Goal: Task Accomplishment & Management: Manage account settings

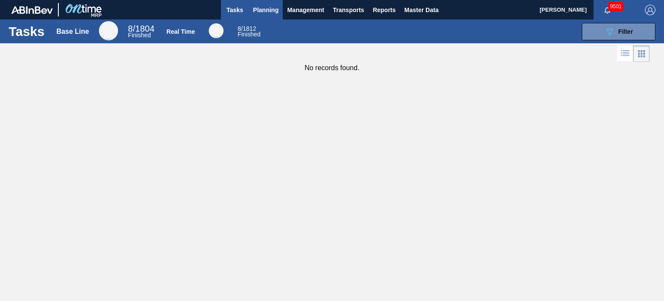
click at [265, 12] on span "Planning" at bounding box center [266, 10] width 26 height 10
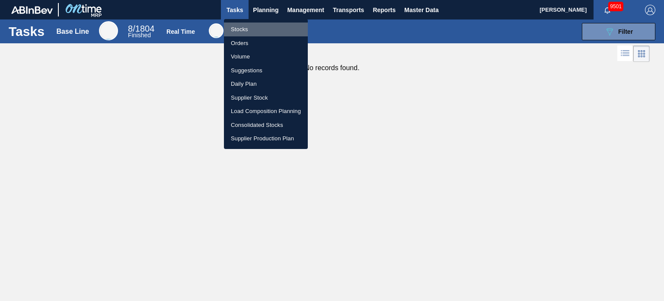
click at [242, 28] on li "Stocks" at bounding box center [266, 29] width 84 height 14
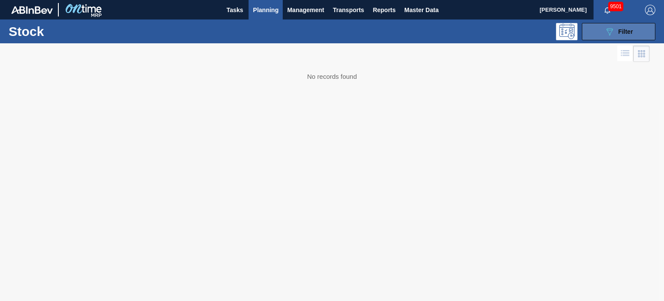
click at [603, 33] on button "089F7B8B-B2A5-4AFE-B5C0-19BA573D28AC Filter" at bounding box center [619, 31] width 74 height 17
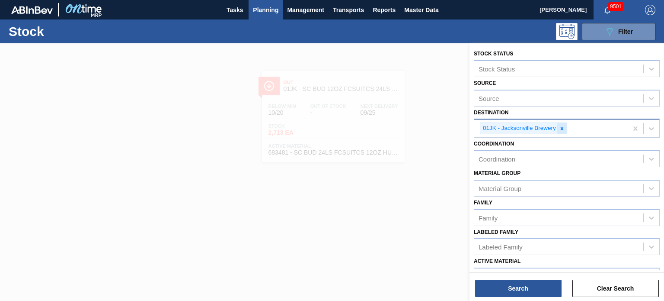
click at [564, 131] on div at bounding box center [562, 128] width 10 height 11
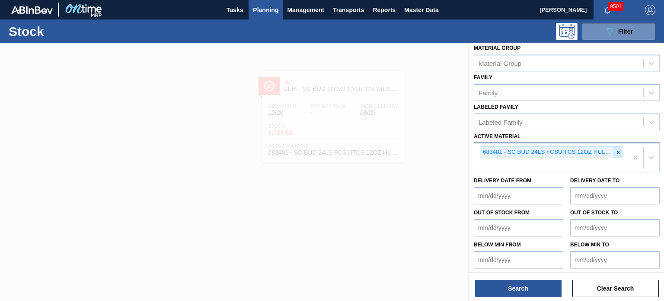
click at [619, 149] on icon at bounding box center [618, 152] width 6 height 6
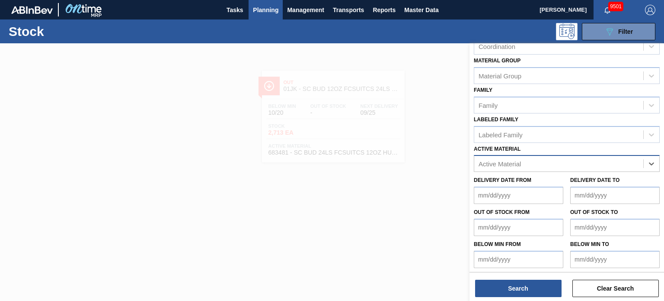
paste Material "614921"
type Material "614921"
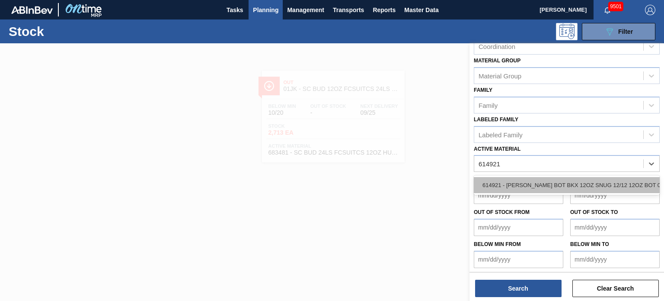
click at [515, 182] on div "614921 - [PERSON_NAME] BOT BKX 12OZ SNUG 12/12 12OZ BOT 05" at bounding box center [567, 185] width 186 height 16
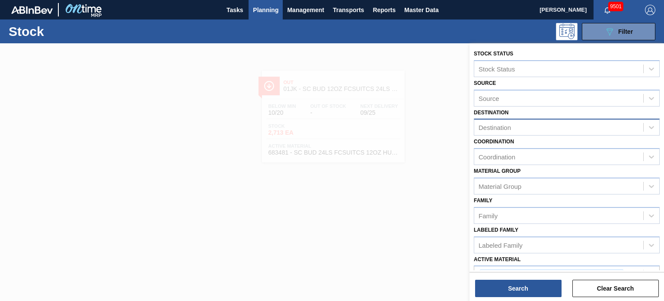
click at [509, 129] on div "Destination" at bounding box center [495, 127] width 32 height 7
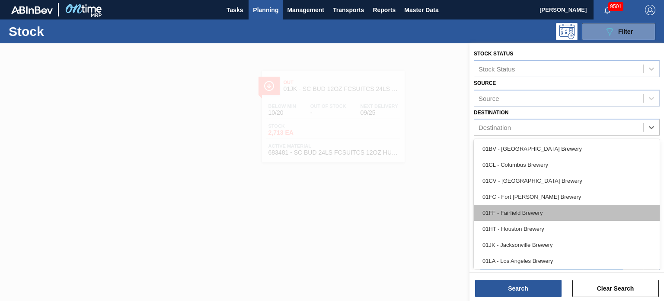
scroll to position [66, 0]
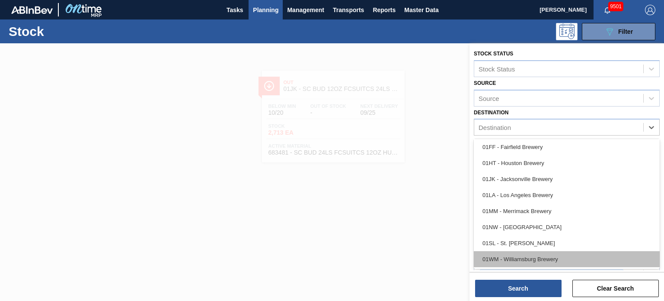
drag, startPoint x: 513, startPoint y: 252, endPoint x: 516, endPoint y: 271, distance: 19.2
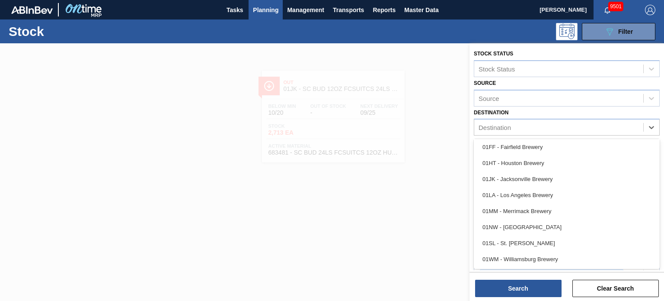
click at [514, 252] on div "01WM - Williamsburg Brewery" at bounding box center [567, 259] width 186 height 16
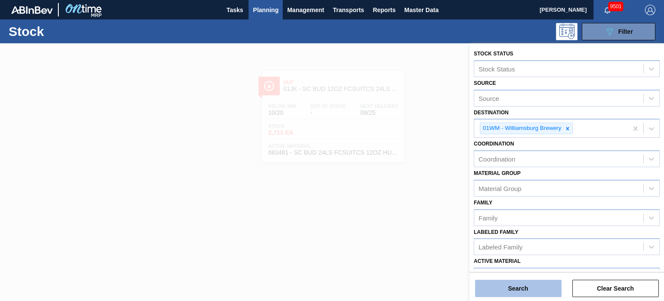
click at [517, 288] on button "Search" at bounding box center [518, 287] width 86 height 17
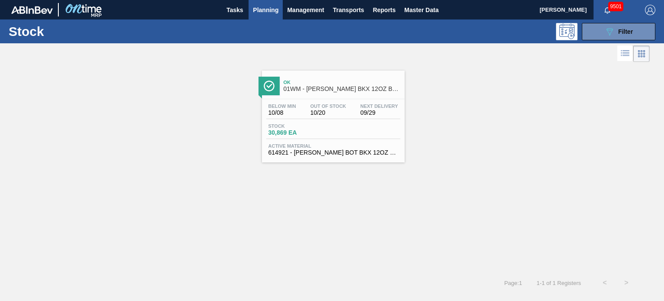
click at [314, 91] on span "01WM - [PERSON_NAME] BKX 12OZ BOT SNUG 12/12 12OZ BOT SNUG" at bounding box center [342, 89] width 117 height 6
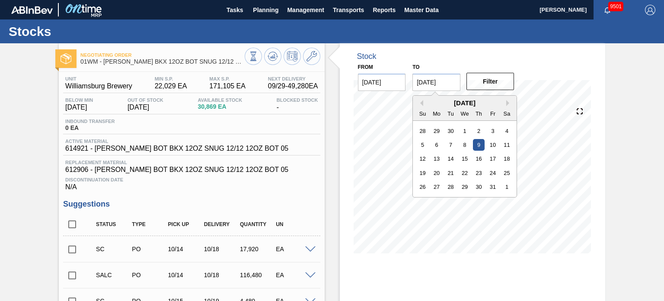
click at [448, 80] on input "[DATE]" at bounding box center [437, 82] width 48 height 17
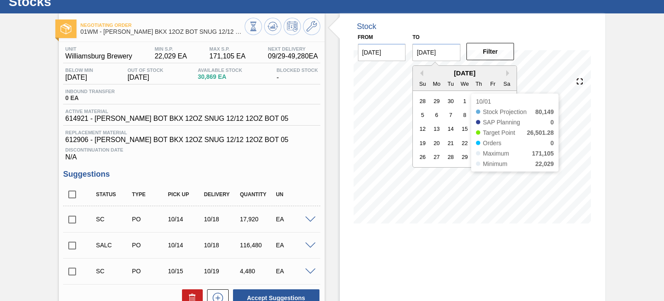
scroll to position [43, 0]
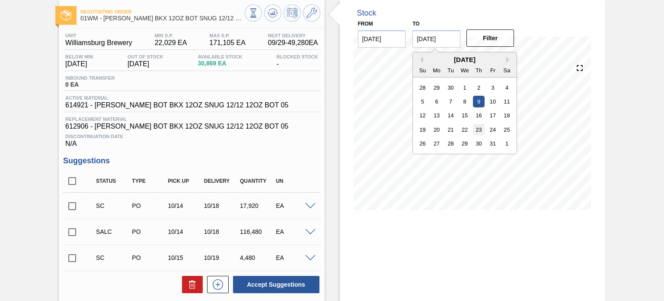
click at [477, 131] on div "23" at bounding box center [479, 130] width 12 height 12
type input "[DATE]"
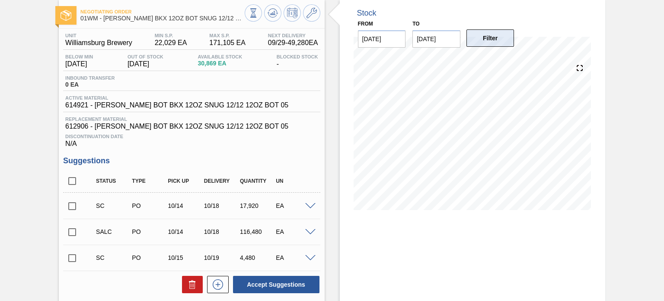
click at [498, 41] on button "Filter" at bounding box center [491, 37] width 48 height 17
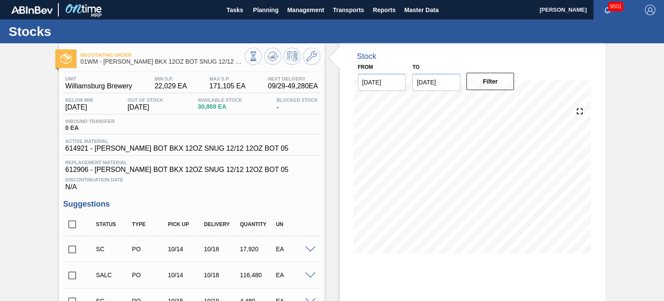
scroll to position [86, 0]
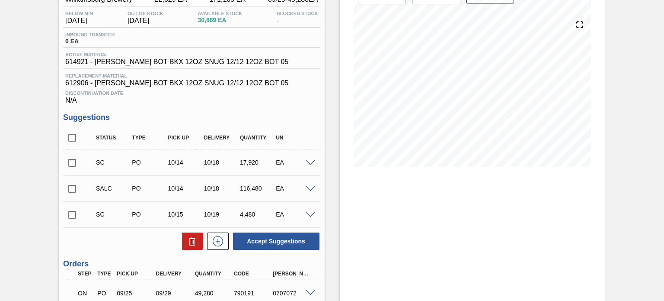
click at [582, 22] on icon at bounding box center [580, 25] width 6 height 6
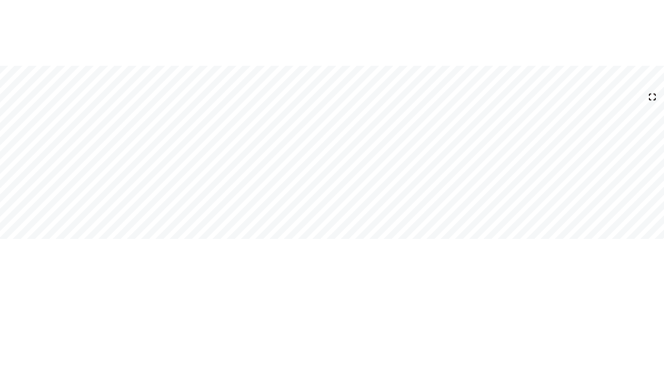
click at [652, 99] on icon at bounding box center [653, 97] width 12 height 12
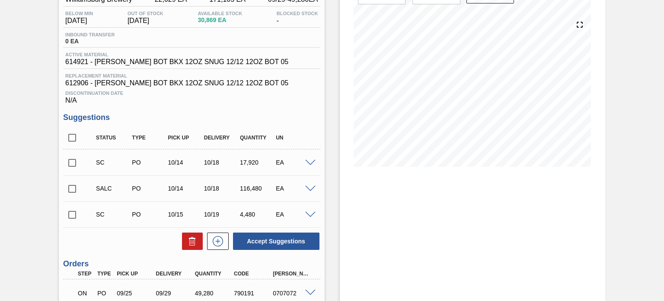
click at [555, 207] on div "Stock From [DATE] to [DATE] Filter 10/23 Stock Projection 29,844 SAP Planning 0…" at bounding box center [473, 166] width 266 height 419
click at [522, 237] on div "Stock From [DATE] to [DATE] Filter 10/11 Stock Projection 8,833 SAP Planning 0 …" at bounding box center [473, 166] width 266 height 419
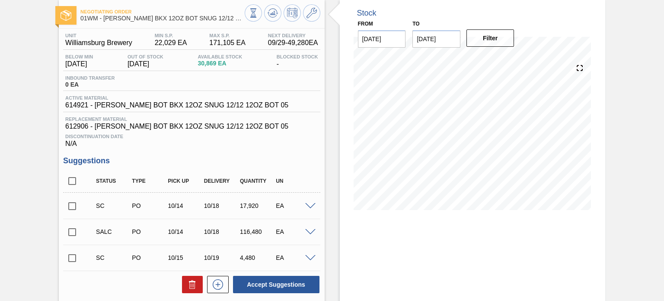
scroll to position [0, 0]
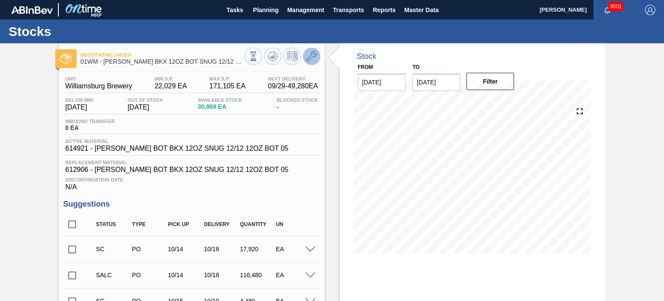
click at [309, 52] on icon at bounding box center [312, 56] width 10 height 10
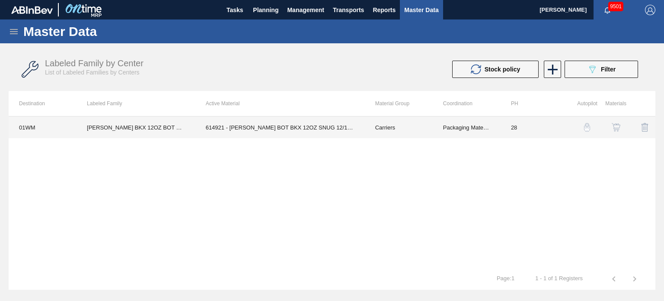
click at [405, 126] on td "Carriers" at bounding box center [399, 127] width 68 height 22
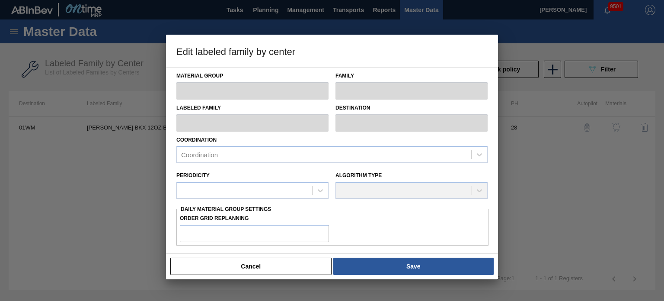
type input "Carriers"
type input "Bottle Carriers"
type input "[PERSON_NAME] BKX 12OZ BOT SNUG 12/12 12OZ BOT SNUG"
type input "01WM - Williamsburg Brewery"
type input "28"
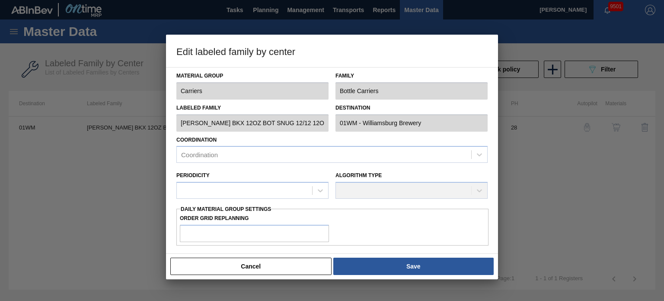
type input "22,029"
type input "171,105"
type input "3"
type input "26,501"
checkbox input "true"
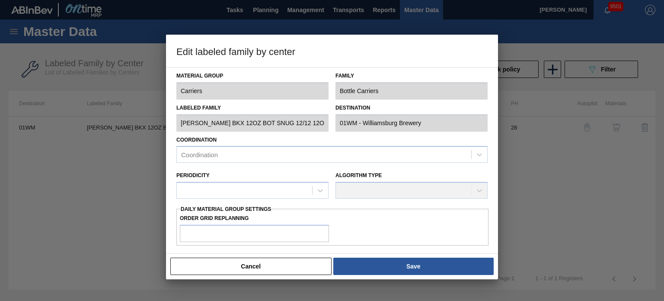
checkbox input "true"
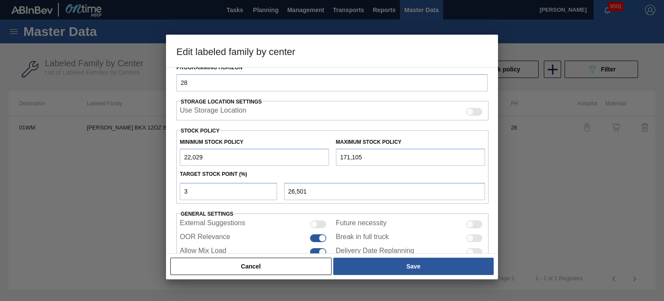
scroll to position [130, 0]
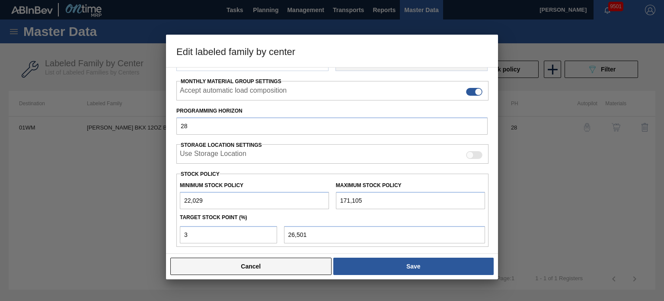
click at [240, 258] on button "Cancel" at bounding box center [250, 265] width 161 height 17
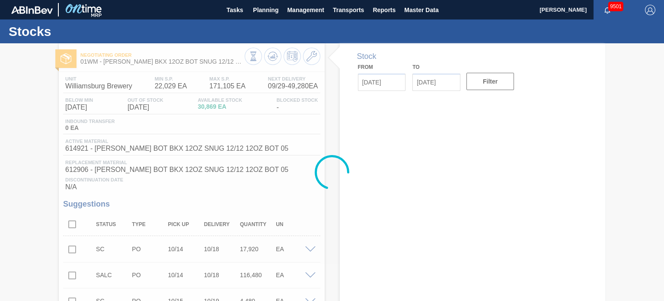
type input "[DATE]"
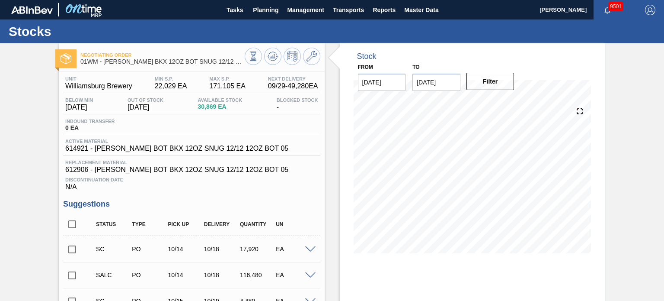
drag, startPoint x: 328, startPoint y: 140, endPoint x: 309, endPoint y: 65, distance: 77.2
click at [328, 140] on div "Stock From [DATE] to [DATE] Filter 09/28 Stock Projection 30,869 SAP Planning 0…" at bounding box center [465, 252] width 281 height 419
click at [310, 60] on icon at bounding box center [312, 56] width 10 height 10
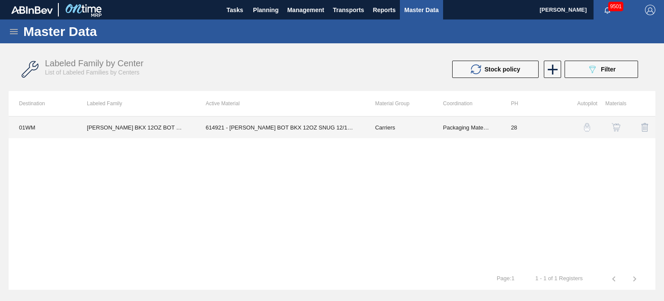
click at [428, 124] on td "Carriers" at bounding box center [399, 127] width 68 height 22
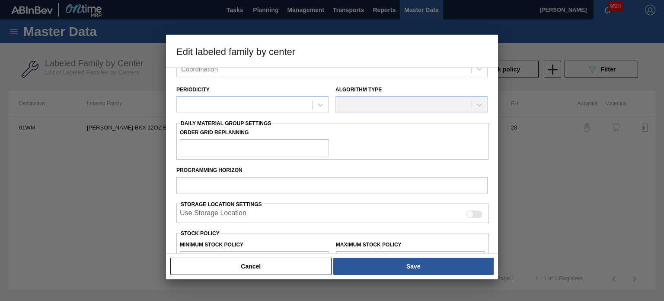
type input "Carriers"
type input "Bottle Carriers"
type input "[PERSON_NAME] BKX 12OZ BOT SNUG 12/12 12OZ BOT SNUG"
type input "01WM - Williamsburg Brewery"
type input "28"
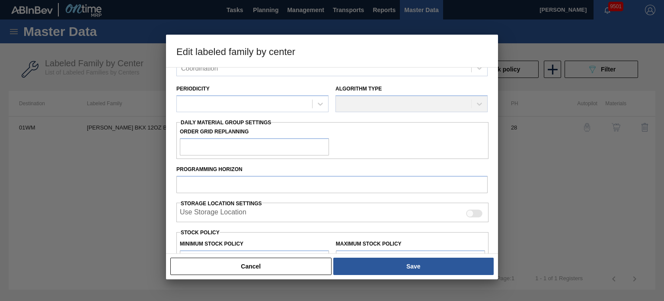
type input "22,029"
type input "171,105"
type input "3"
type input "26,501"
checkbox input "true"
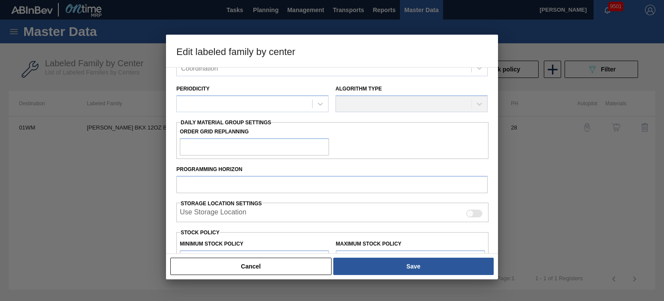
checkbox input "true"
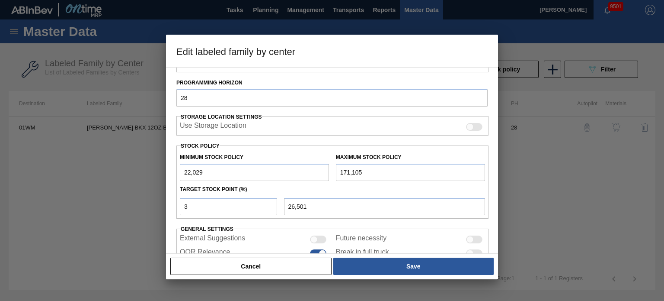
scroll to position [173, 0]
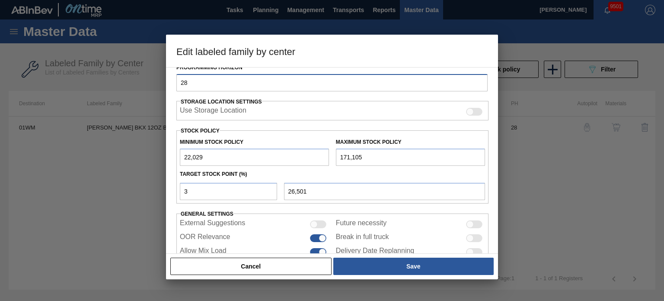
drag, startPoint x: 161, startPoint y: 83, endPoint x: 131, endPoint y: 81, distance: 30.3
click at [134, 81] on div "Edit labeled family by center Material Group Carriers Family Bottle Carriers La…" at bounding box center [332, 150] width 664 height 301
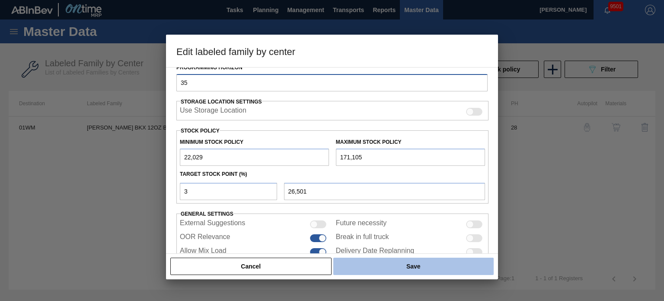
type input "35"
click at [410, 260] on button "Save" at bounding box center [413, 265] width 160 height 17
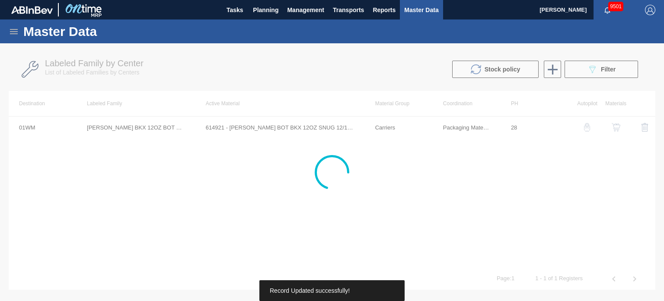
click at [400, 182] on div at bounding box center [332, 171] width 664 height 257
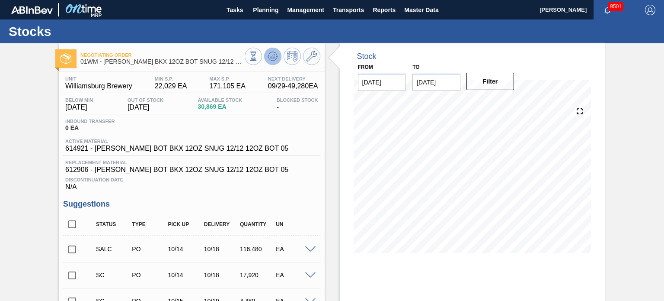
click at [270, 60] on icon at bounding box center [272, 58] width 9 height 4
click at [450, 82] on input "[DATE]" at bounding box center [437, 82] width 48 height 17
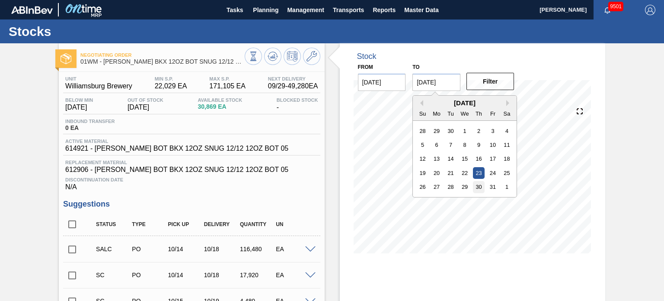
click at [480, 185] on div "30" at bounding box center [479, 187] width 12 height 12
type input "[DATE]"
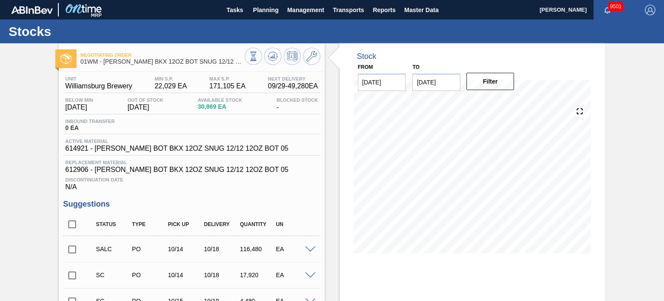
click at [507, 72] on div "Filter" at bounding box center [491, 81] width 55 height 19
click at [506, 77] on button "Filter" at bounding box center [491, 81] width 48 height 17
click at [308, 60] on icon at bounding box center [312, 56] width 10 height 10
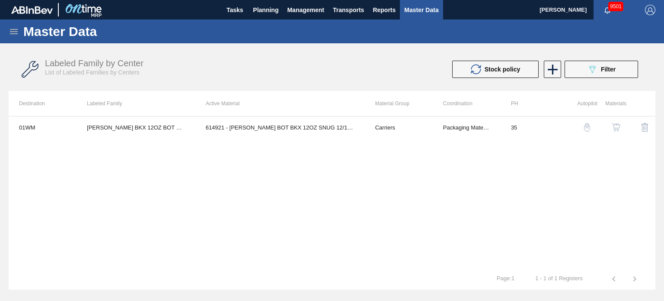
click at [587, 128] on img "button" at bounding box center [587, 127] width 9 height 9
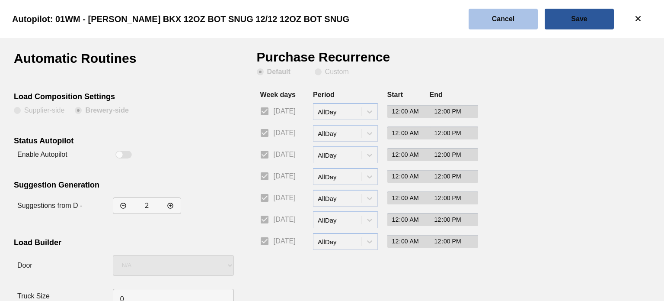
click at [505, 25] on button "Cancel" at bounding box center [503, 19] width 69 height 21
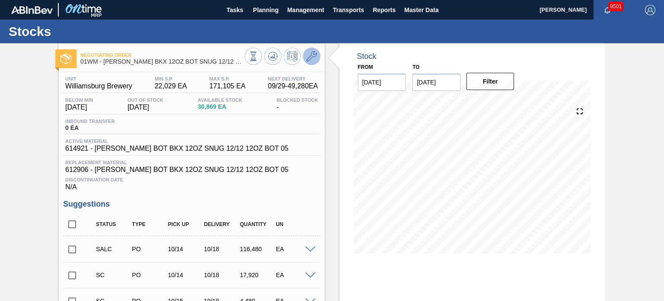
click at [315, 57] on icon at bounding box center [312, 56] width 10 height 10
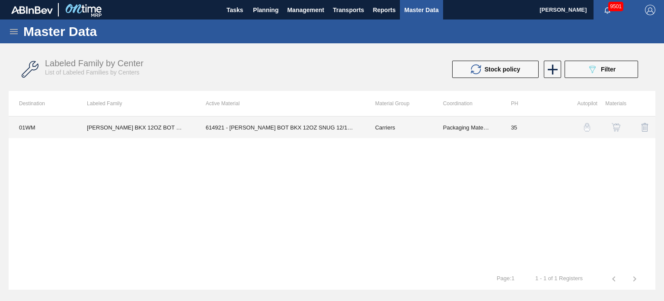
click at [311, 131] on td "614921 - [PERSON_NAME] BOT BKX 12OZ SNUG 12/12 12OZ BOT 05" at bounding box center [280, 127] width 170 height 22
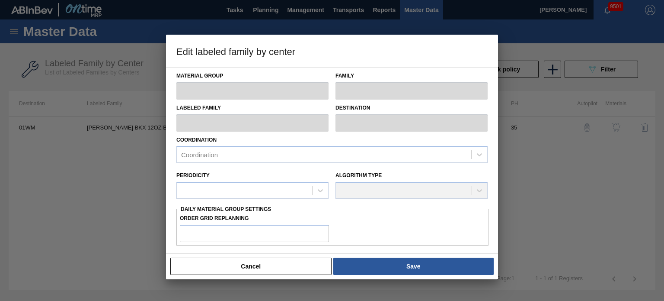
type input "Carriers"
type input "Bottle Carriers"
type input "[PERSON_NAME] BKX 12OZ BOT SNUG 12/12 12OZ BOT SNUG"
type input "01WM - Williamsburg Brewery"
type input "35"
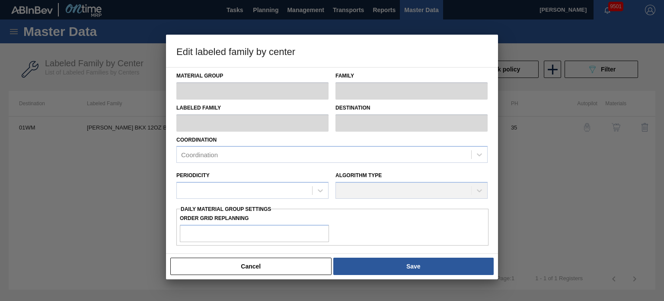
type input "22,029"
type input "171,105"
type input "3"
type input "26,501"
checkbox input "true"
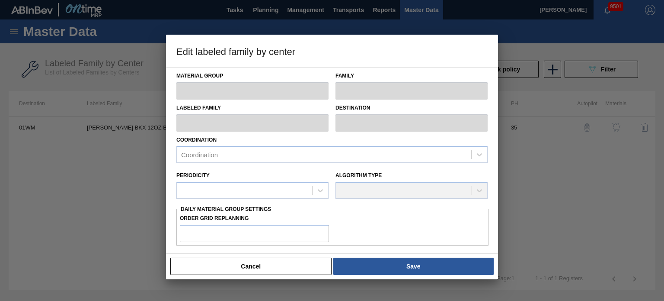
checkbox input "true"
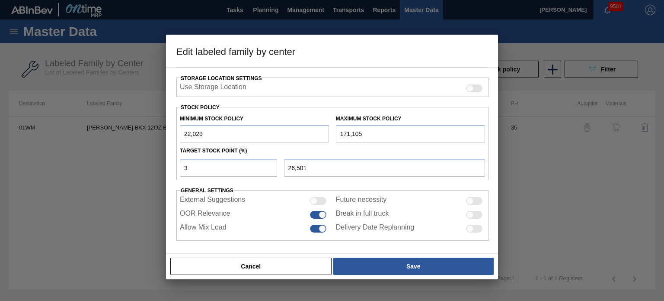
scroll to position [110, 0]
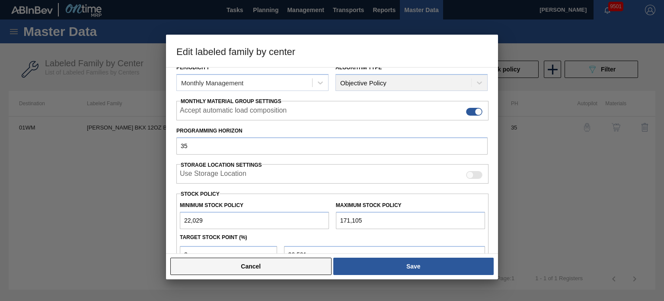
click at [268, 266] on button "Cancel" at bounding box center [250, 265] width 161 height 17
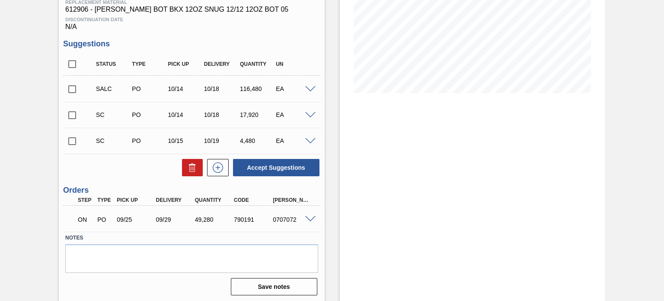
scroll to position [161, 0]
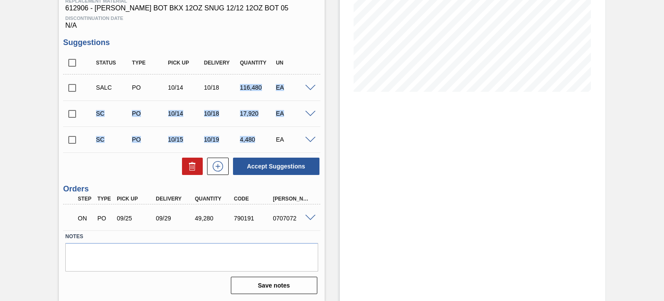
drag, startPoint x: 255, startPoint y: 140, endPoint x: 239, endPoint y: 81, distance: 61.0
click at [239, 81] on div "SALC PO 10/14 10/18 116,480 EA Material 614921 - [PERSON_NAME] BOT BKX 12OZ SNU…" at bounding box center [191, 113] width 257 height 78
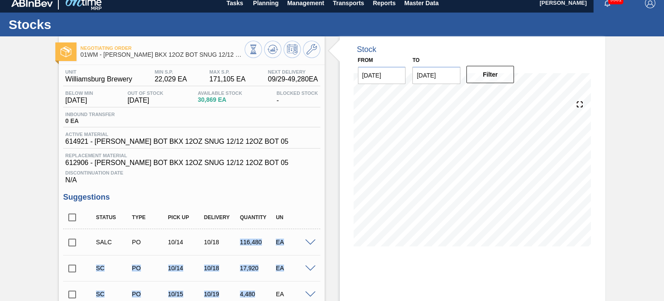
scroll to position [0, 0]
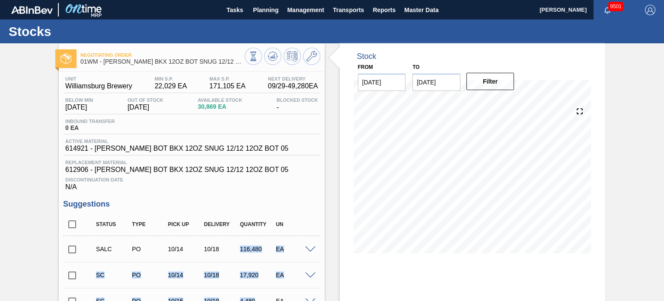
drag, startPoint x: 345, startPoint y: 105, endPoint x: 334, endPoint y: 101, distance: 11.4
click at [345, 105] on div "Stock From [DATE] to [DATE] Filter 09/28 Stock Projection 30,869 SAP Planning 0…" at bounding box center [473, 154] width 266 height 223
click at [272, 61] on icon at bounding box center [273, 56] width 10 height 10
click at [312, 58] on icon at bounding box center [312, 56] width 10 height 10
click at [272, 61] on icon at bounding box center [273, 56] width 10 height 10
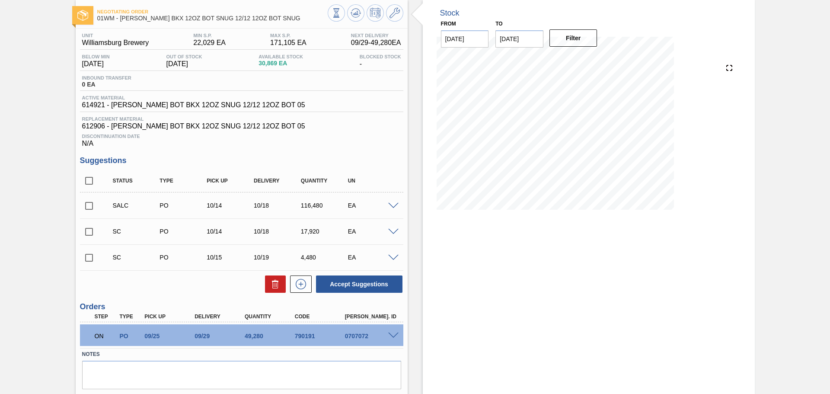
scroll to position [43, 0]
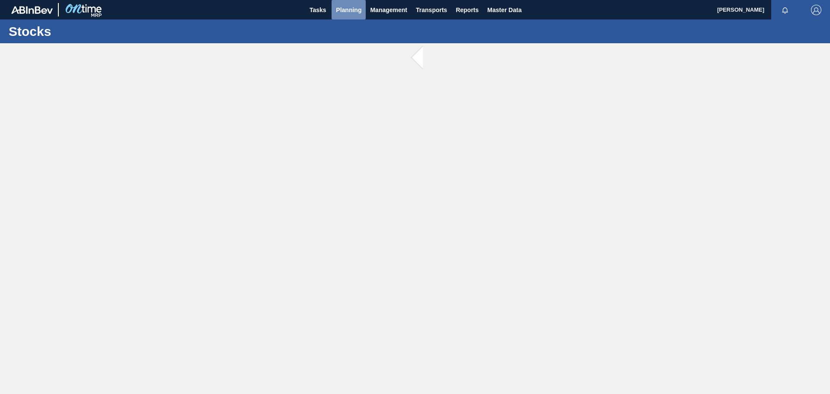
click at [351, 11] on span "Planning" at bounding box center [349, 10] width 26 height 10
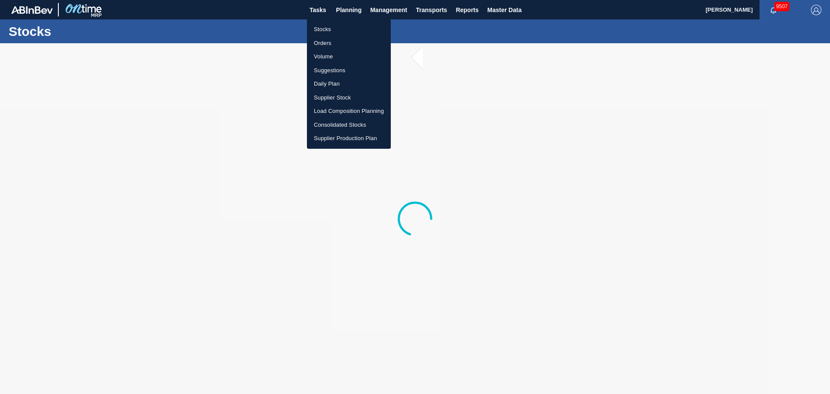
click at [329, 30] on li "Stocks" at bounding box center [349, 29] width 84 height 14
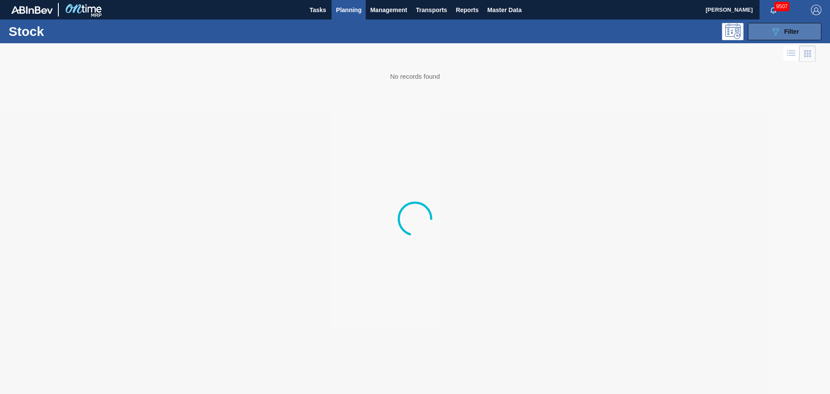
click at [784, 37] on button "089F7B8B-B2A5-4AFE-B5C0-19BA573D28AC Filter" at bounding box center [785, 31] width 74 height 17
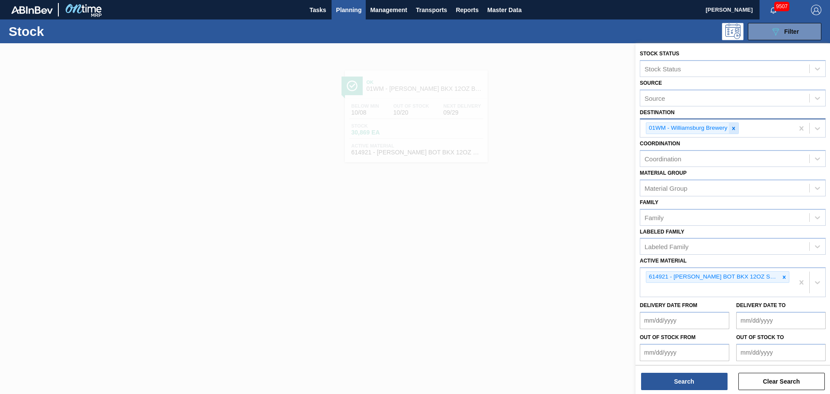
click at [737, 131] on div at bounding box center [734, 128] width 10 height 11
click at [736, 128] on icon at bounding box center [734, 128] width 6 height 6
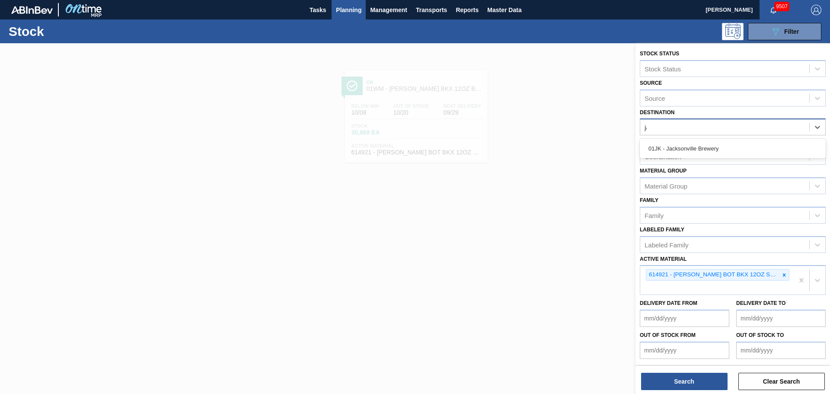
type input "jac"
click at [735, 145] on div "01JK - Jacksonville Brewery" at bounding box center [733, 149] width 186 height 16
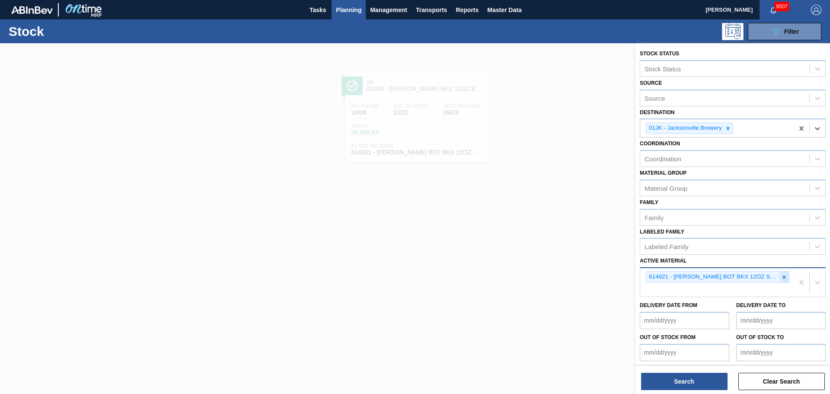
click at [787, 278] on div at bounding box center [785, 277] width 10 height 11
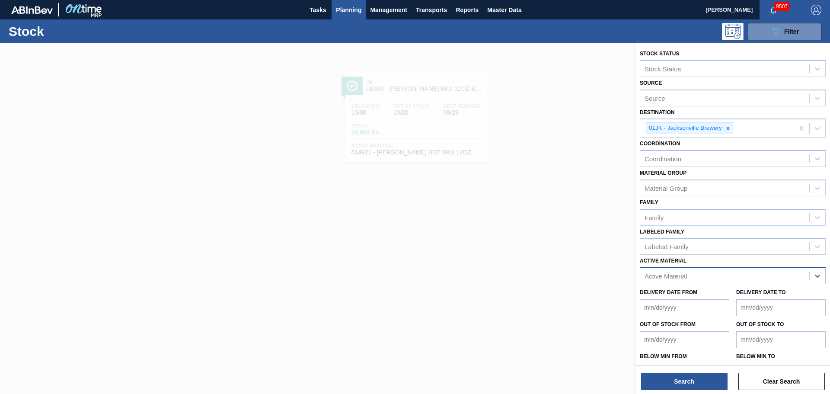
click at [682, 198] on div "Family Family" at bounding box center [733, 210] width 186 height 29
click at [682, 191] on div "Material Group" at bounding box center [666, 187] width 43 height 7
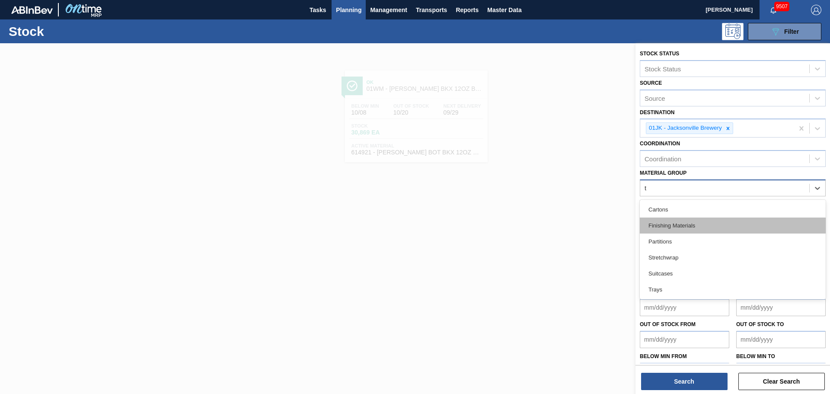
type Group "tr"
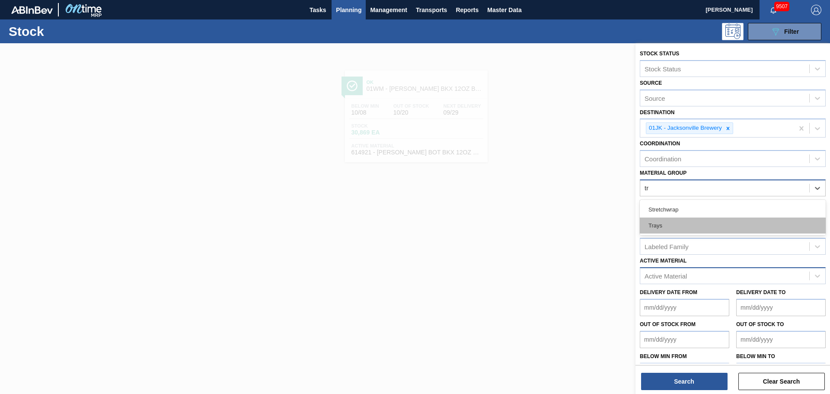
click at [663, 230] on div "Trays" at bounding box center [733, 226] width 186 height 16
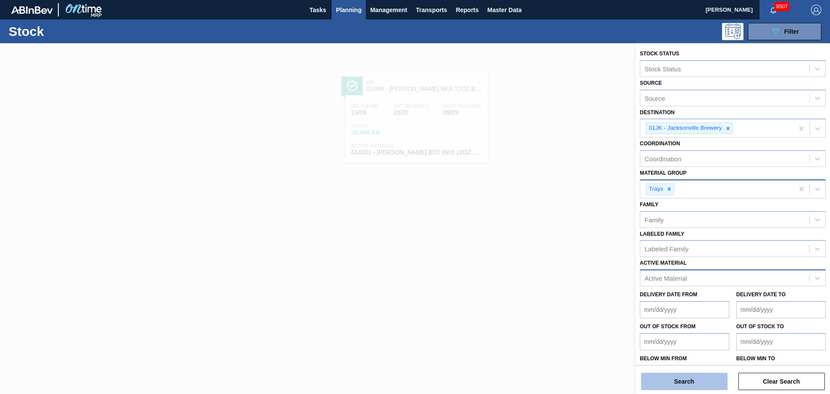
click at [688, 376] on button "Search" at bounding box center [684, 381] width 86 height 17
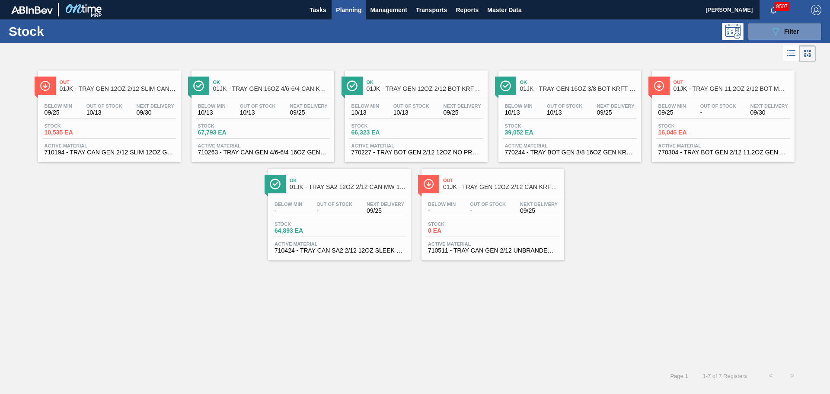
click at [76, 84] on span "Out" at bounding box center [118, 82] width 117 height 5
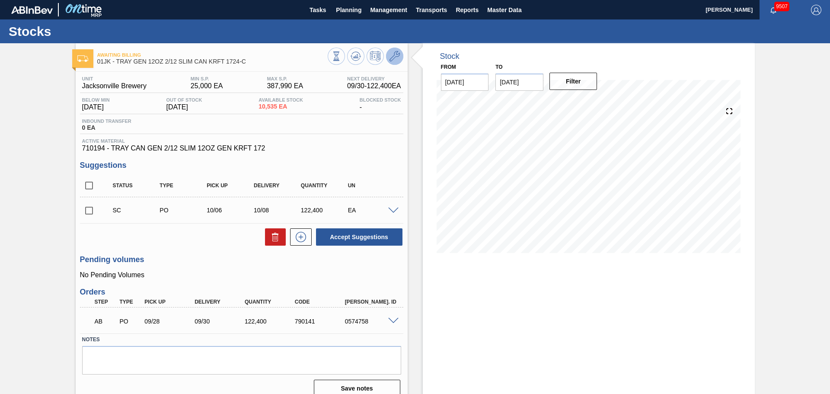
click at [397, 57] on icon at bounding box center [395, 56] width 10 height 10
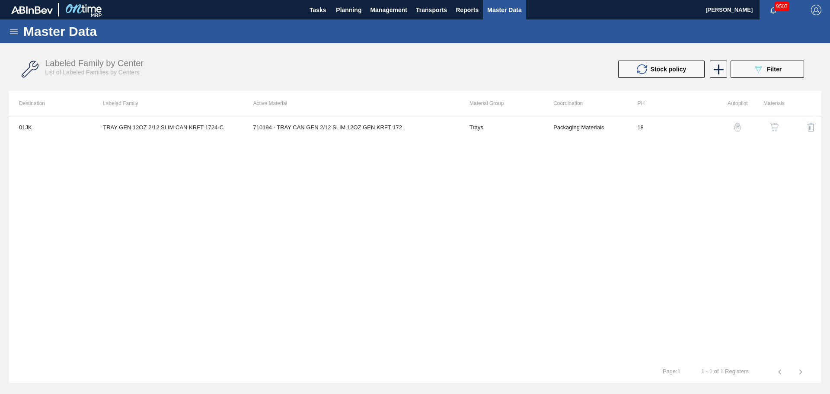
click at [741, 130] on img "button" at bounding box center [737, 127] width 9 height 9
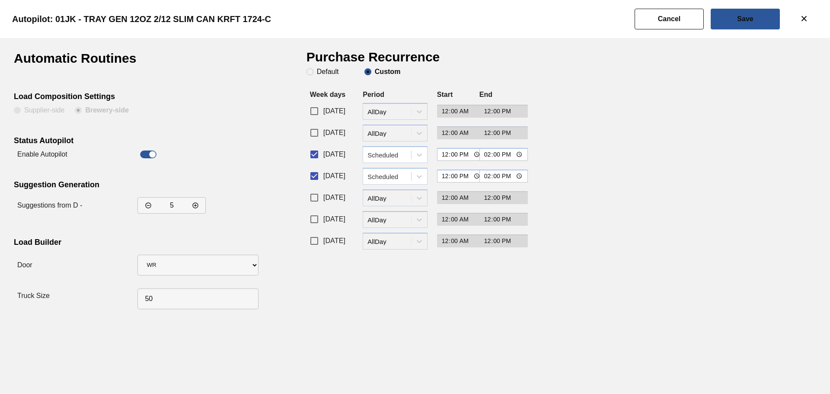
click at [315, 198] on input "[DATE]" at bounding box center [314, 198] width 18 height 18
checkbox input "true"
click at [413, 204] on div at bounding box center [420, 198] width 16 height 16
click at [390, 232] on div "Scheduled" at bounding box center [395, 235] width 65 height 16
click at [474, 197] on input "00:00" at bounding box center [461, 197] width 49 height 13
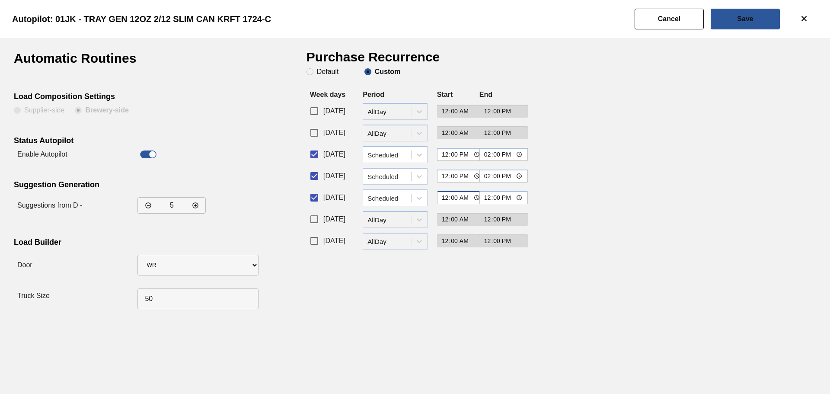
click at [467, 197] on input "00:00" at bounding box center [461, 197] width 49 height 13
type input "12:00"
type input "14:00"
click at [730, 21] on button "Save" at bounding box center [745, 19] width 69 height 21
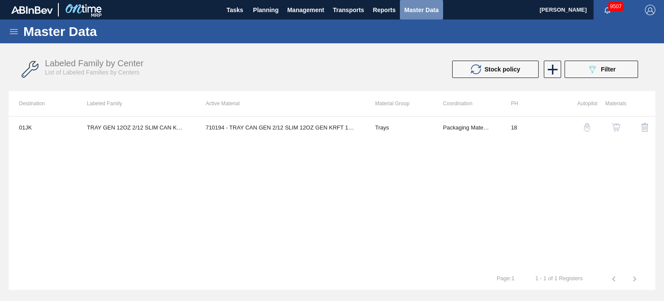
click at [426, 10] on span "Master Data" at bounding box center [421, 10] width 34 height 10
click at [599, 71] on div "089F7B8B-B2A5-4AFE-B5C0-19BA573D28AC Filter" at bounding box center [601, 69] width 29 height 10
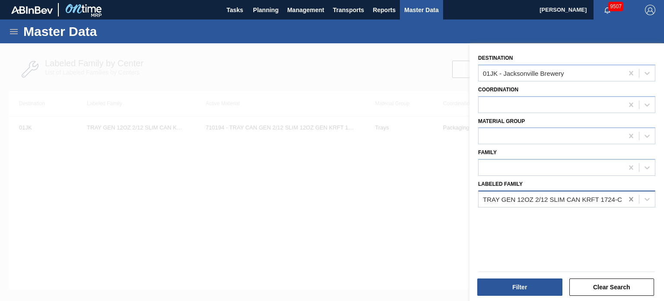
click at [629, 195] on icon at bounding box center [631, 199] width 9 height 9
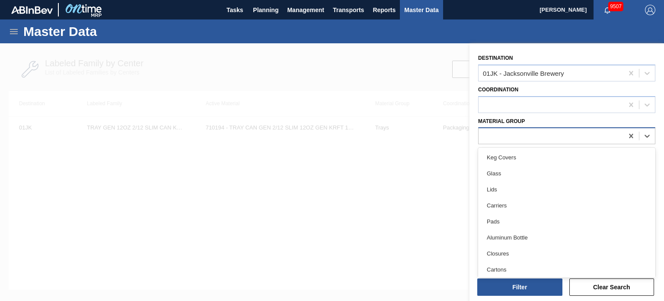
click at [538, 135] on div at bounding box center [551, 136] width 145 height 13
type Group "cr"
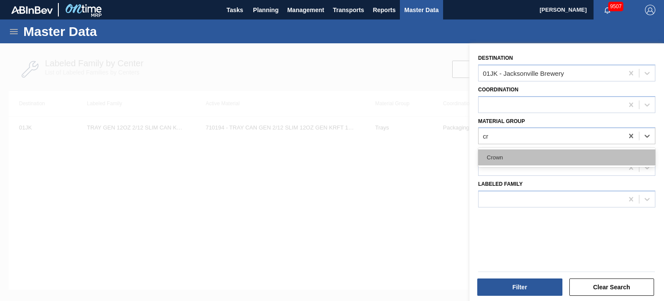
click at [513, 158] on div "Crown" at bounding box center [566, 157] width 177 height 16
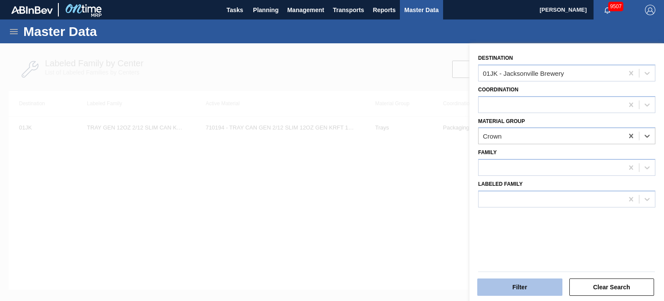
click at [506, 281] on button "Filter" at bounding box center [519, 286] width 85 height 17
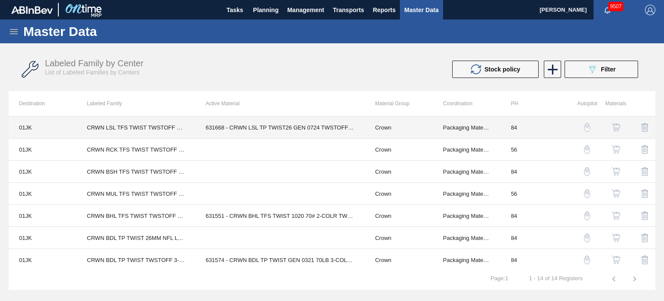
click at [316, 124] on td "631668 - CRWN LSL TP TWIST26 GEN 0724 TWSTOFF 12" at bounding box center [280, 127] width 170 height 22
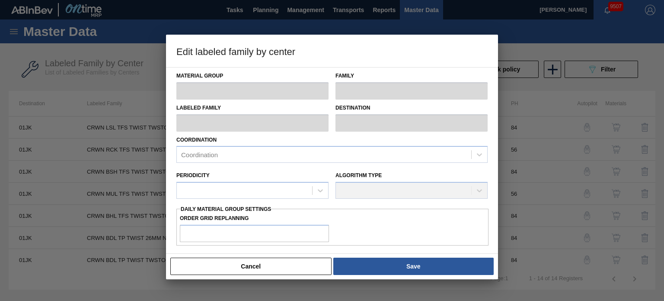
type input "Crown"
type input "Crowns"
type input "CRWN LSL TFS TWIST TWSTOFF 75# 2-COLR 1458-H"
type input "01JK - Jacksonville Brewery"
type input "84"
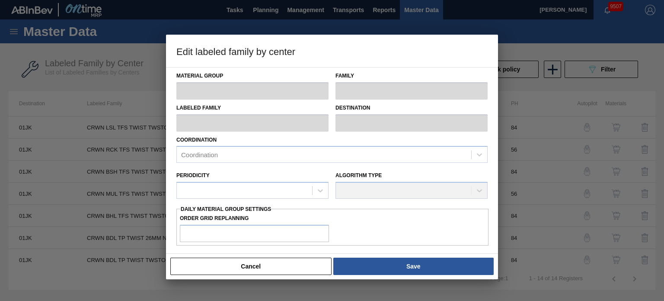
type input "420,000"
type input "3,183,234"
type input "0"
type input "420,000"
checkbox input "true"
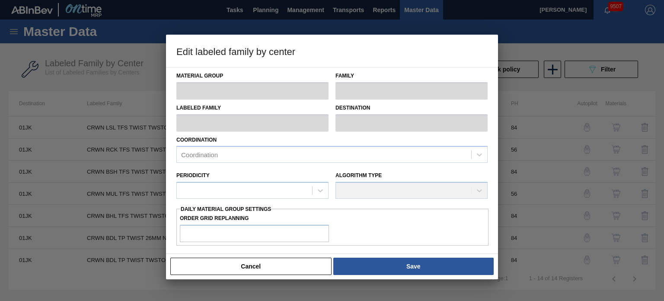
checkbox input "true"
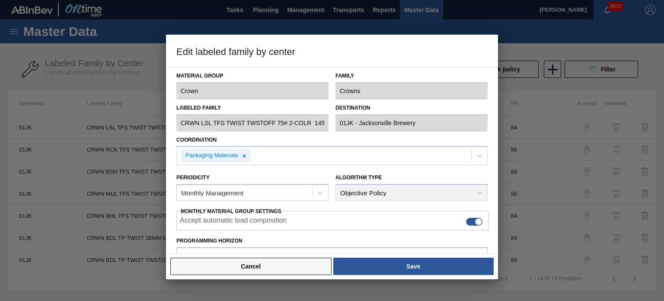
click at [247, 268] on button "Cancel" at bounding box center [250, 265] width 161 height 17
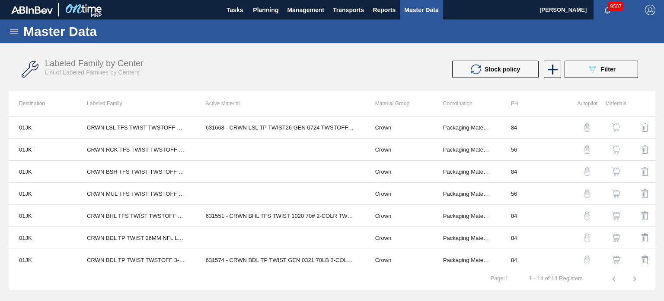
click at [609, 127] on button "button" at bounding box center [616, 127] width 21 height 21
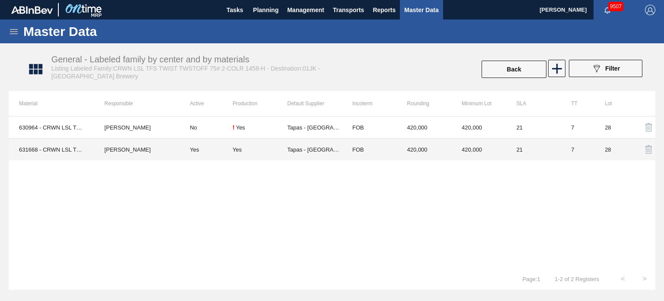
click at [320, 152] on td "Tapas - Zacatecas" at bounding box center [315, 149] width 55 height 22
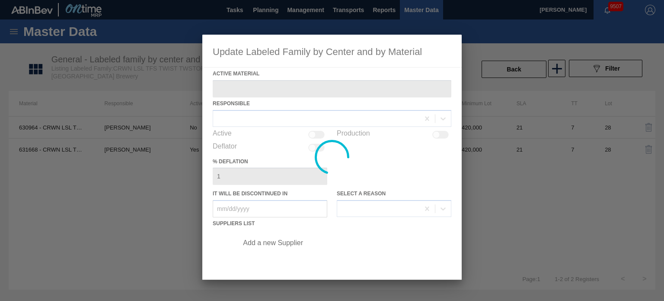
type Material "631668 - CRWN LSL TP TWIST26 GEN 0724 TWSTOFF 12"
checkbox input "true"
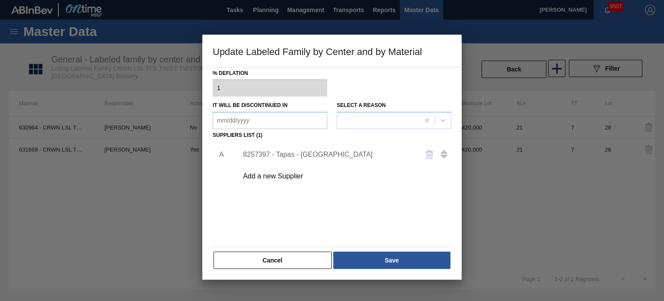
scroll to position [88, 0]
click at [278, 257] on button "Cancel" at bounding box center [273, 259] width 118 height 17
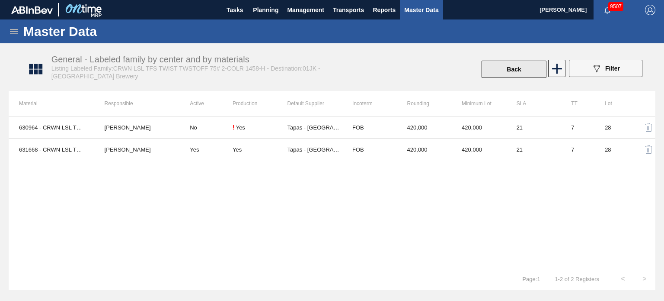
click at [527, 67] on button "Back" at bounding box center [514, 69] width 65 height 17
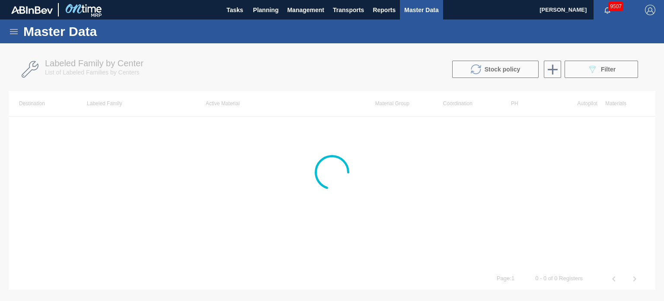
click at [601, 72] on div at bounding box center [332, 171] width 664 height 257
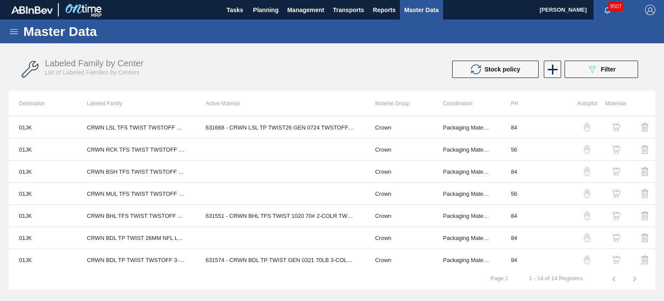
click at [601, 72] on span "Filter" at bounding box center [608, 69] width 15 height 7
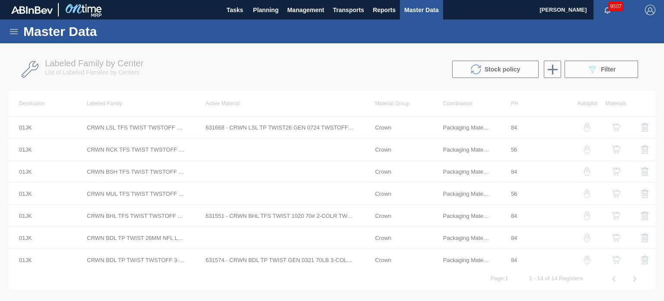
click at [605, 73] on div at bounding box center [332, 171] width 664 height 257
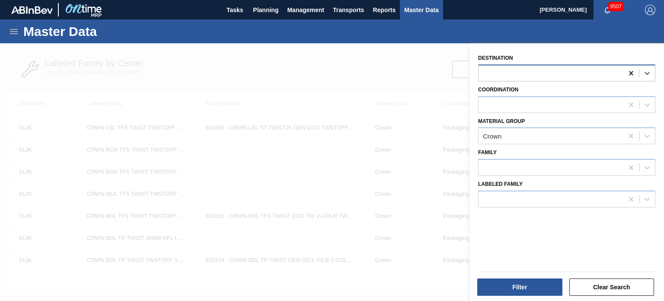
click at [630, 76] on icon at bounding box center [631, 73] width 9 height 9
type input "bal"
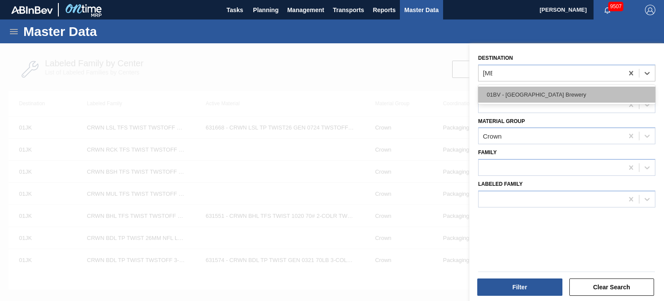
click at [570, 99] on div "01BV - [GEOGRAPHIC_DATA] Brewery" at bounding box center [566, 94] width 177 height 16
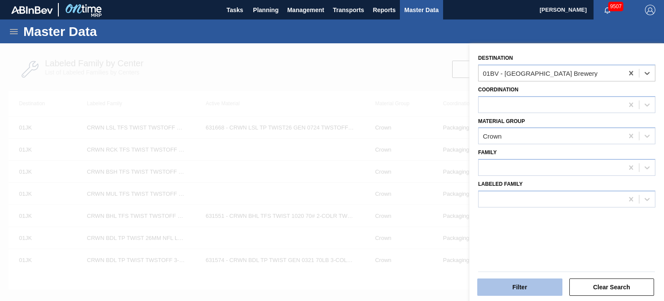
click at [496, 278] on button "Filter" at bounding box center [519, 286] width 85 height 17
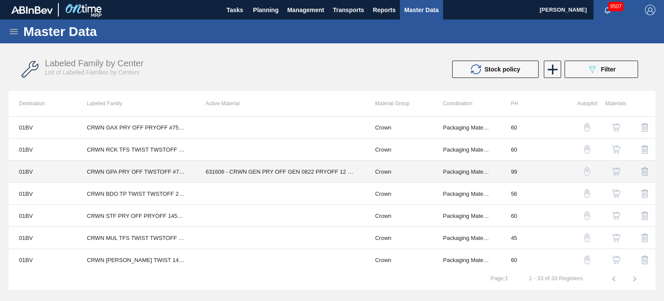
click at [266, 170] on td "631606 - CRWN GEN PRY OFF GEN 0822 PRYOFF 12 OZ G" at bounding box center [280, 171] width 170 height 22
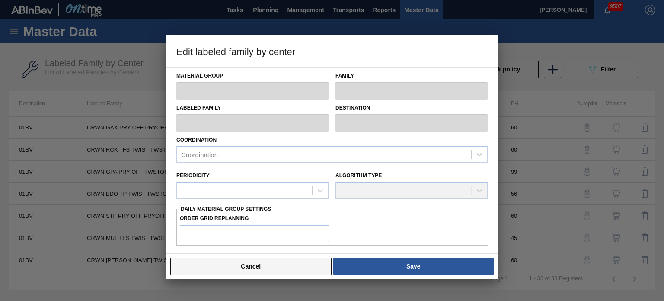
click at [237, 261] on button "Cancel" at bounding box center [250, 265] width 161 height 17
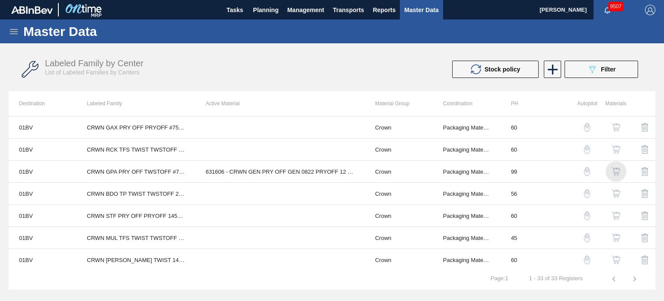
click at [613, 170] on img "button" at bounding box center [616, 171] width 9 height 9
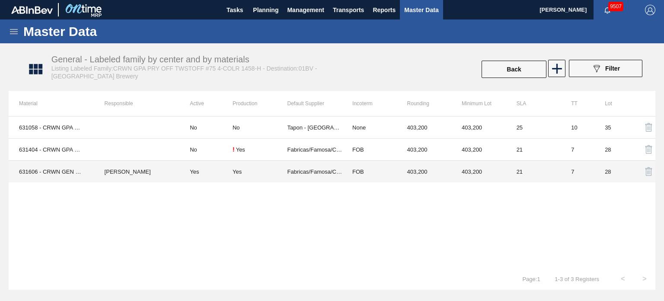
click at [287, 174] on td "Yes" at bounding box center [260, 171] width 55 height 22
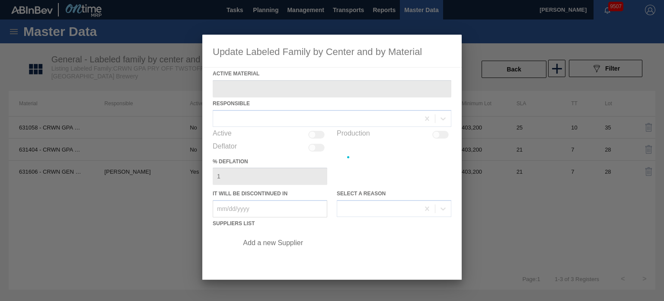
type Material "631606 - CRWN GEN PRY OFF GEN 0822 PRYOFF 12 OZ G"
checkbox input "true"
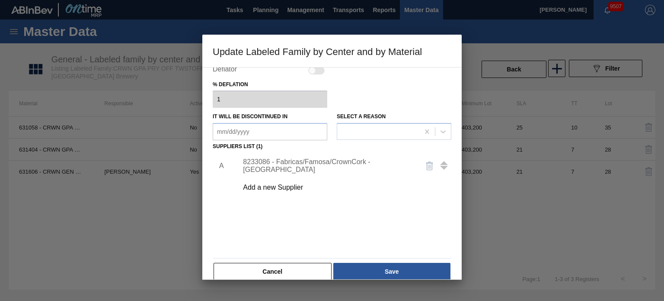
scroll to position [88, 0]
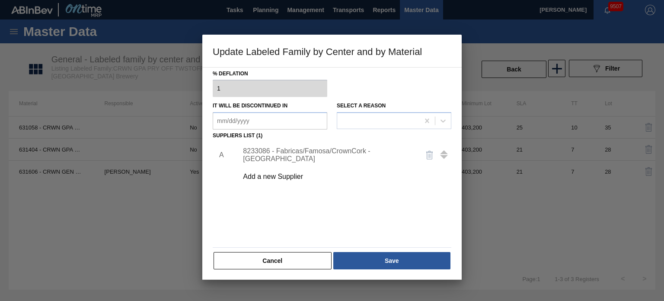
click at [323, 154] on div "8233086 - Fabricas/Famosa/CrownCork - Monterrey" at bounding box center [328, 155] width 170 height 16
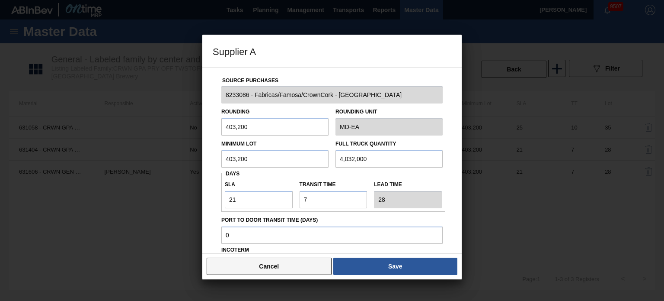
click at [266, 270] on button "Cancel" at bounding box center [269, 265] width 125 height 17
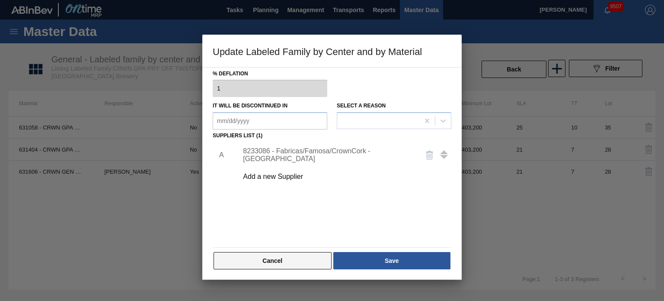
click at [279, 260] on button "Cancel" at bounding box center [273, 260] width 118 height 17
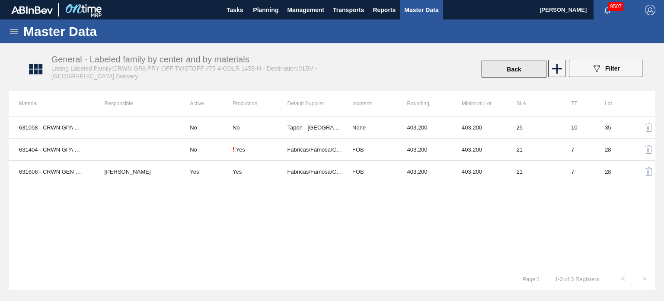
click at [501, 76] on button "Back" at bounding box center [514, 69] width 65 height 17
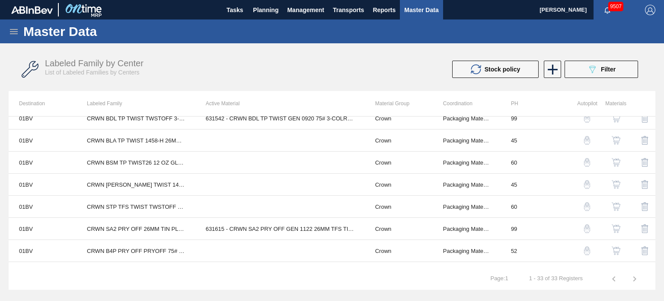
scroll to position [573, 0]
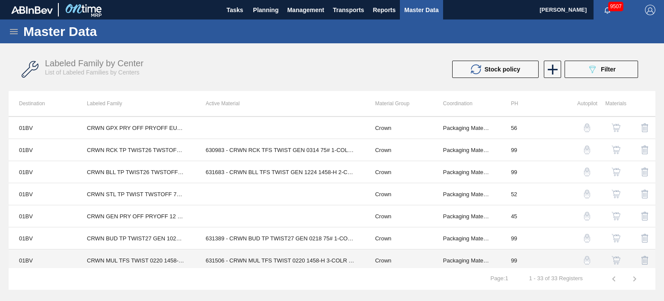
click at [279, 255] on td "631506 - CRWN MUL TFS TWIST 0220 1458-H 3-COLR TW" at bounding box center [280, 260] width 170 height 22
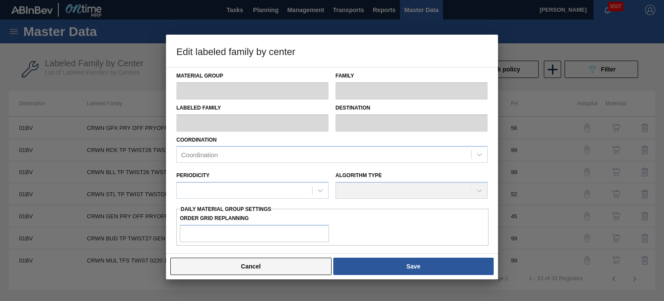
click at [272, 261] on button "Cancel" at bounding box center [250, 265] width 161 height 17
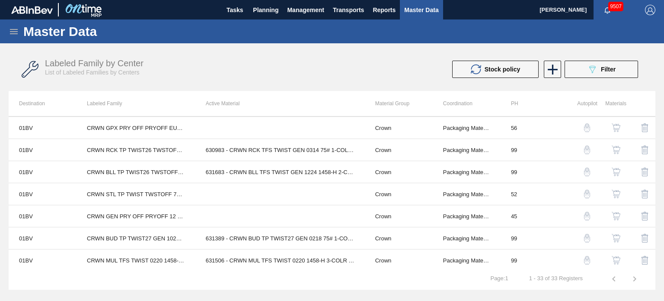
click at [612, 256] on img "button" at bounding box center [616, 260] width 9 height 9
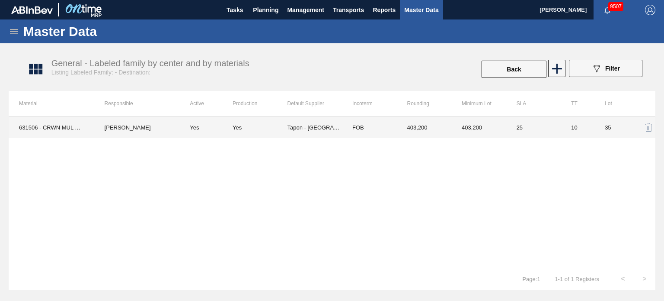
click at [298, 126] on td "Tapon - Mexico City" at bounding box center [315, 127] width 55 height 22
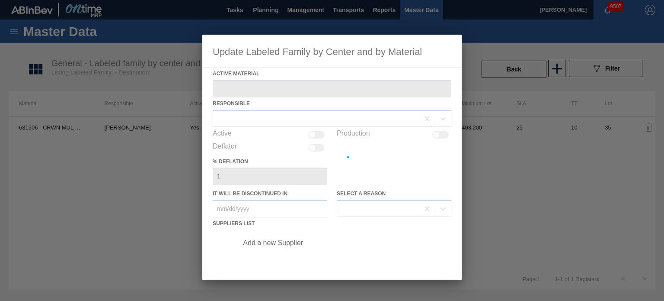
type Material "631506 - CRWN MUL TFS TWIST 0220 1458-H 3-COLR TW"
checkbox input "true"
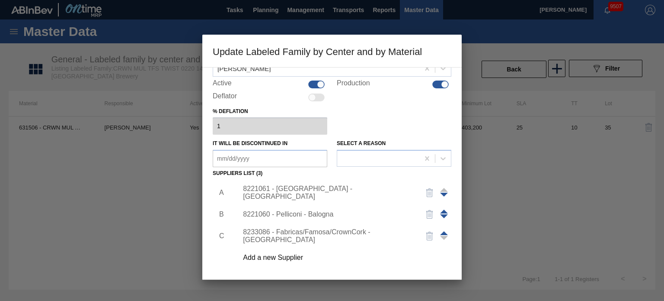
scroll to position [61, 0]
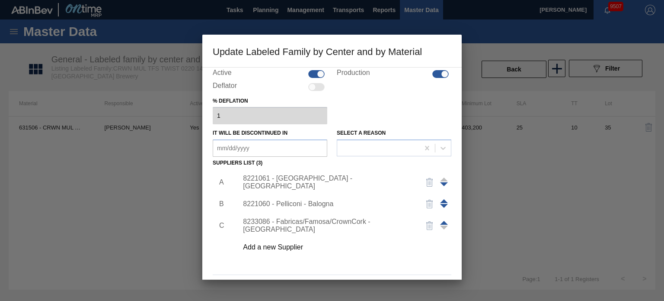
click at [304, 203] on div "8221060 - Pelliconi - Balogna" at bounding box center [328, 204] width 170 height 8
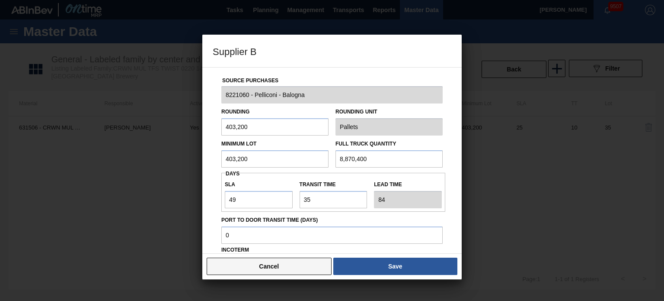
click at [267, 269] on button "Cancel" at bounding box center [269, 265] width 125 height 17
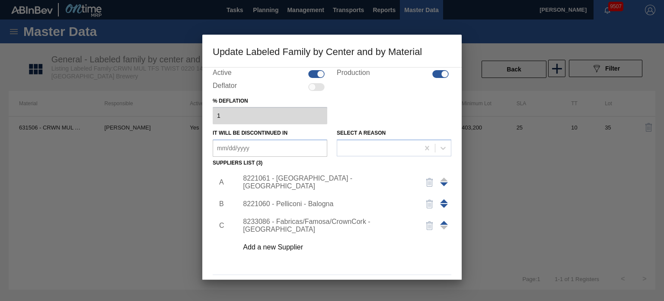
scroll to position [88, 0]
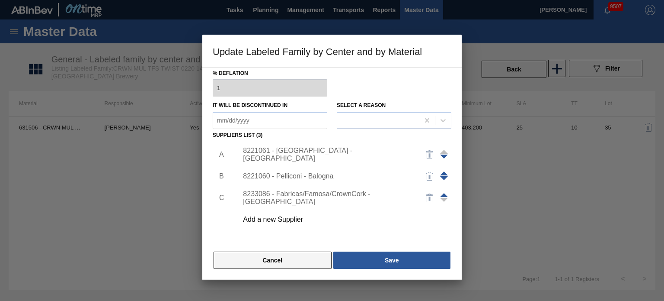
click at [276, 257] on button "Cancel" at bounding box center [273, 259] width 118 height 17
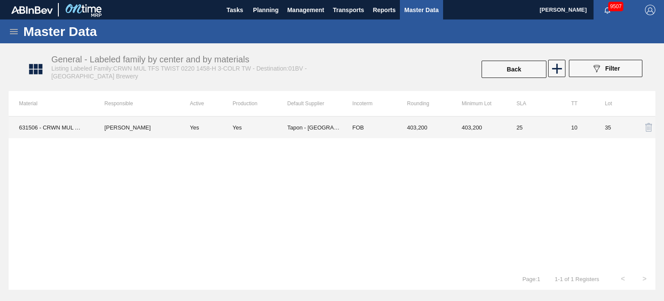
click at [343, 122] on td "FOB" at bounding box center [369, 127] width 55 height 22
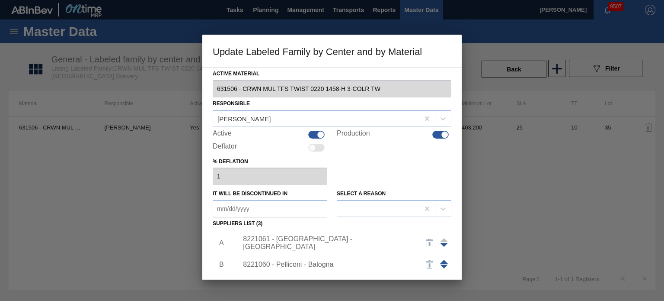
scroll to position [50, 0]
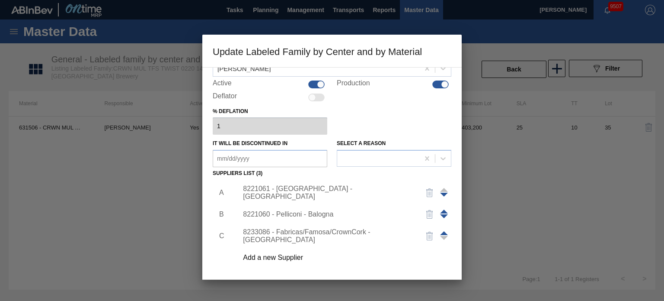
click at [301, 214] on div "8221060 - Pelliconi - Balogna" at bounding box center [328, 214] width 170 height 8
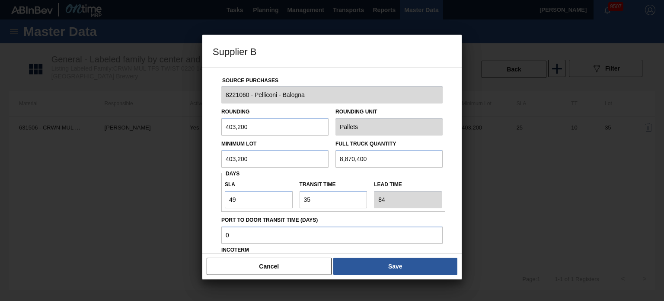
scroll to position [7, 0]
